Goal: Use online tool/utility: Utilize a website feature to perform a specific function

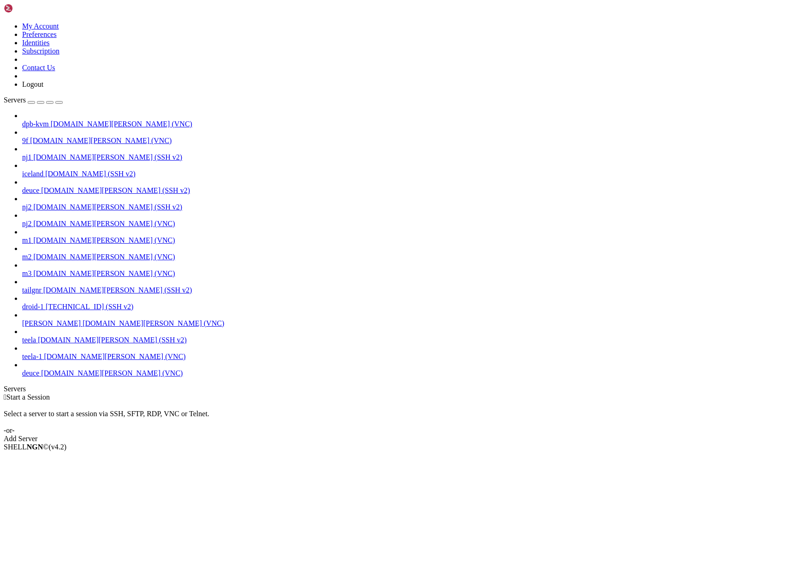
click at [39, 377] on span "deuce" at bounding box center [30, 373] width 17 height 8
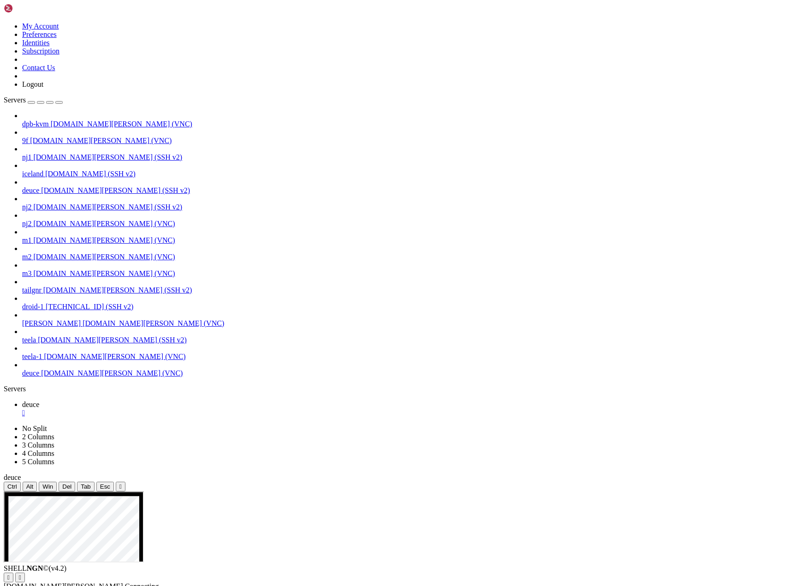
click at [63, 101] on button "button" at bounding box center [58, 102] width 7 height 3
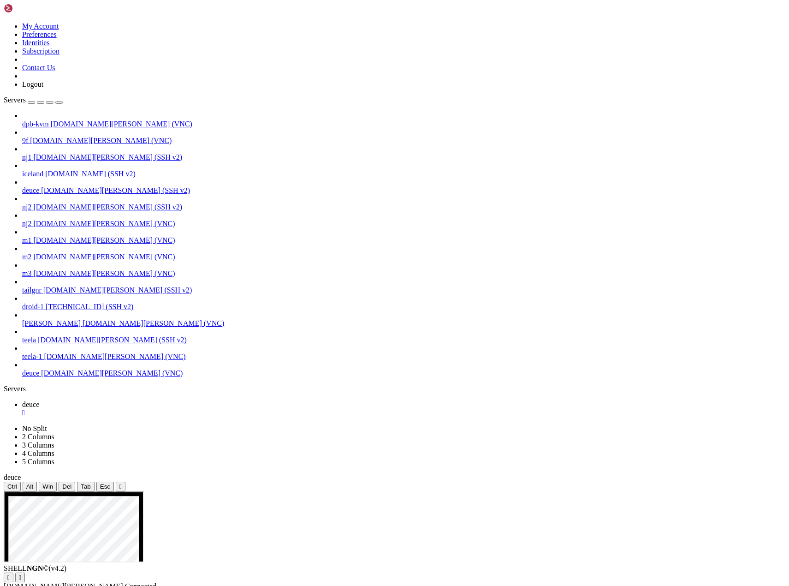
drag, startPoint x: 729, startPoint y: 823, endPoint x: 693, endPoint y: 964, distance: 145.8
